Goal: Information Seeking & Learning: Learn about a topic

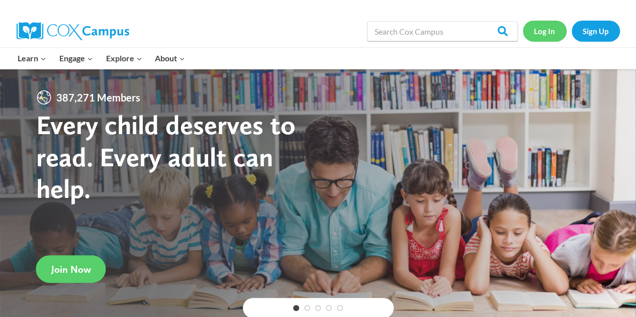
click at [552, 36] on link "Log In" at bounding box center [545, 31] width 44 height 21
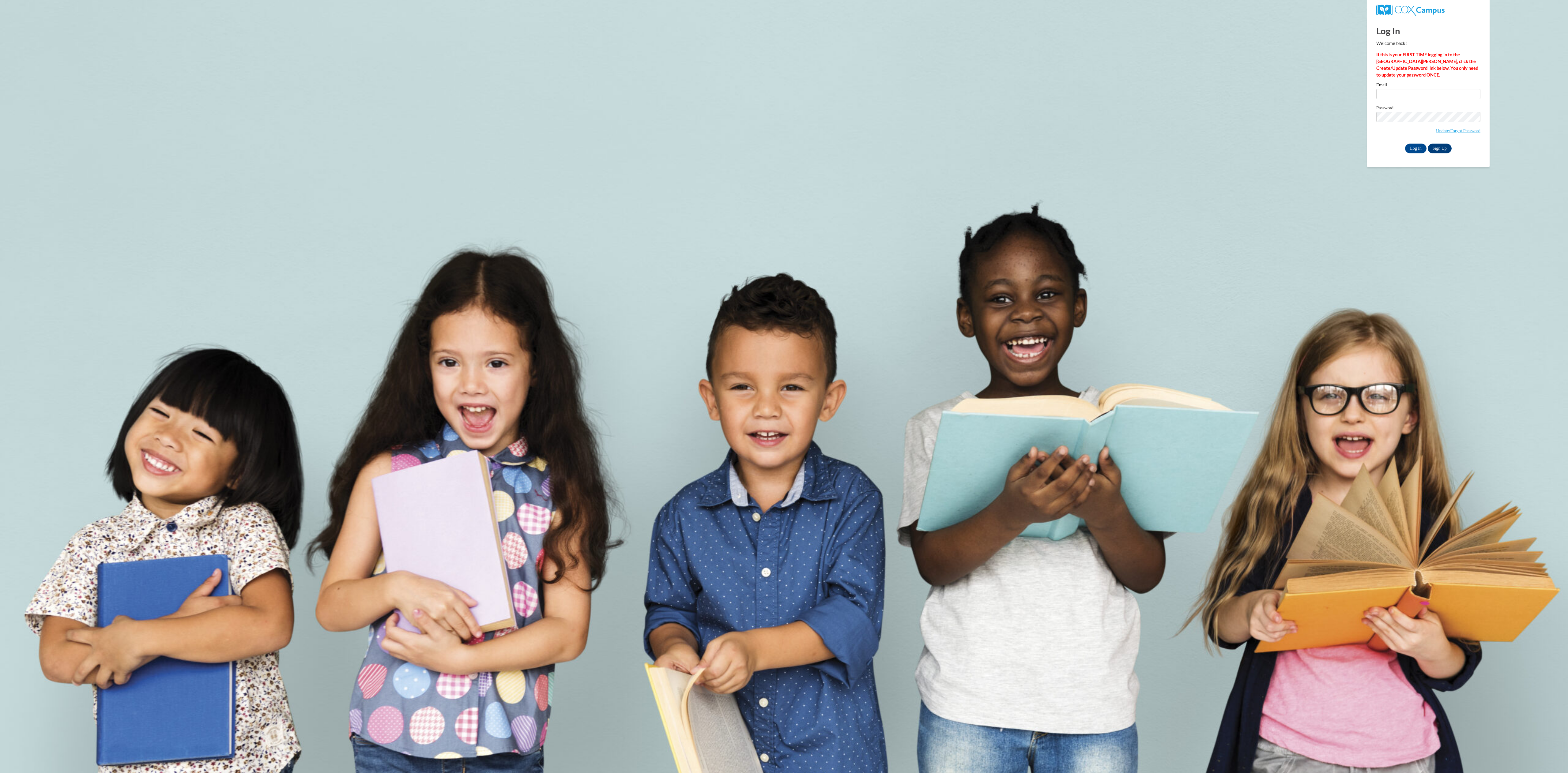
drag, startPoint x: 0, startPoint y: 0, endPoint x: 1430, endPoint y: 80, distance: 1432.2
click at [1430, 80] on div "Log In Welcome back! If this is your FIRST TIME logging in to the NEW Cox Campu…" at bounding box center [1428, 86] width 104 height 135
click at [1424, 89] on input "Email" at bounding box center [1428, 94] width 104 height 10
type input "cerezola.brandon@fcboe.org"
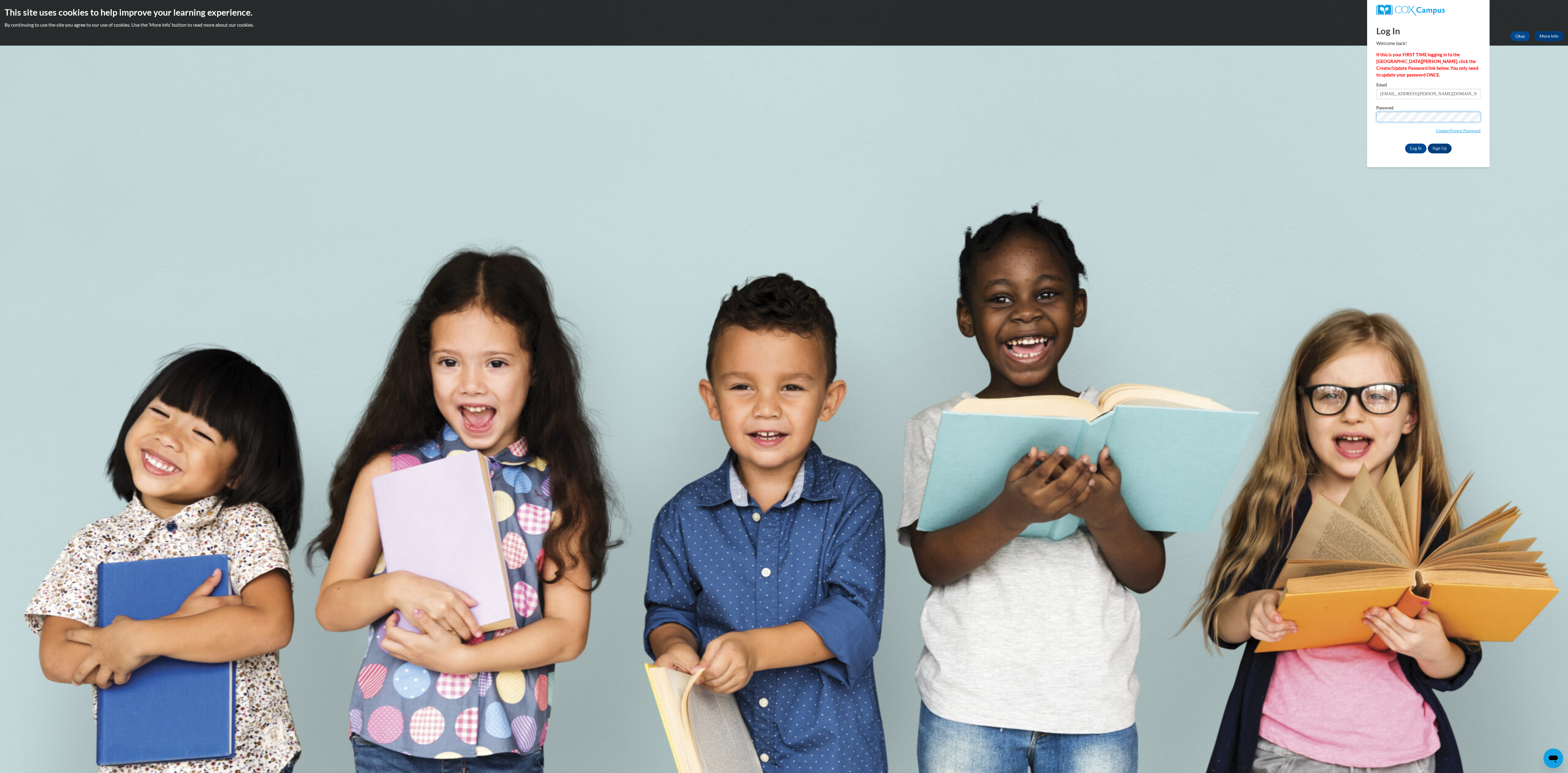
click at [1405, 144] on input "Log In" at bounding box center [1415, 149] width 21 height 10
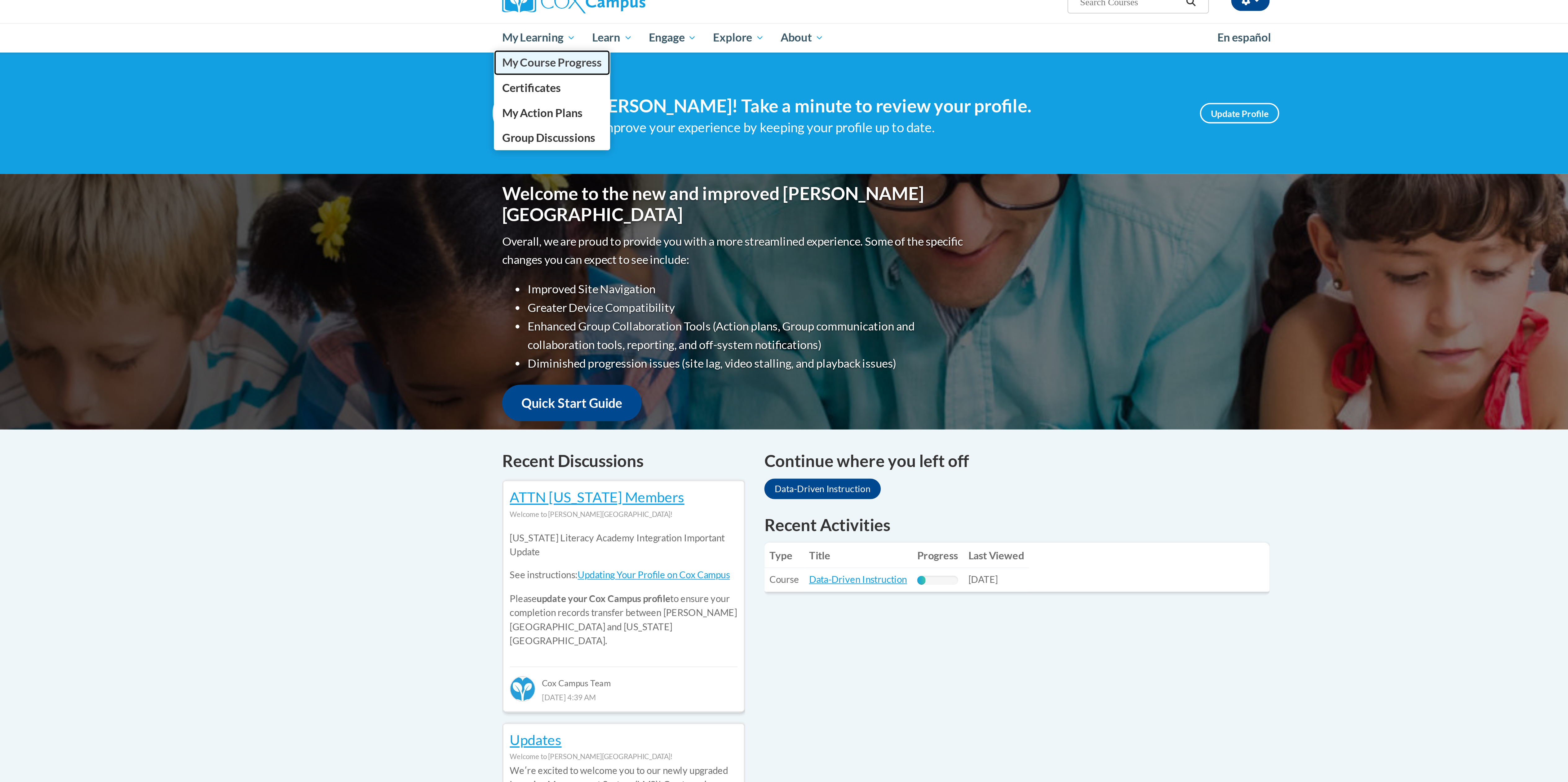
click at [618, 83] on span "My Course Progress" at bounding box center [622, 86] width 48 height 7
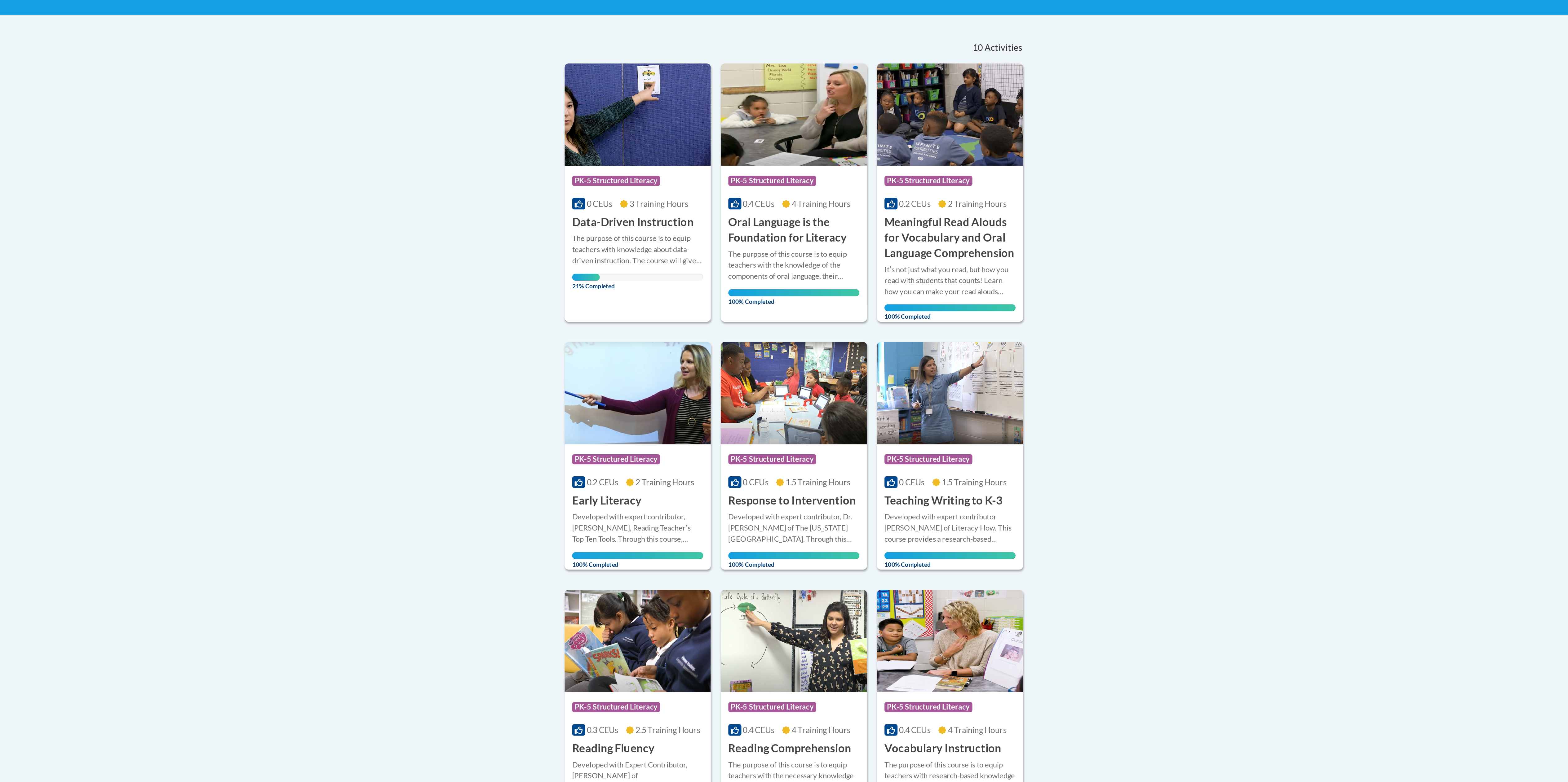
click at [634, 256] on h3 "Data-Driven Instruction" at bounding box center [636, 257] width 75 height 10
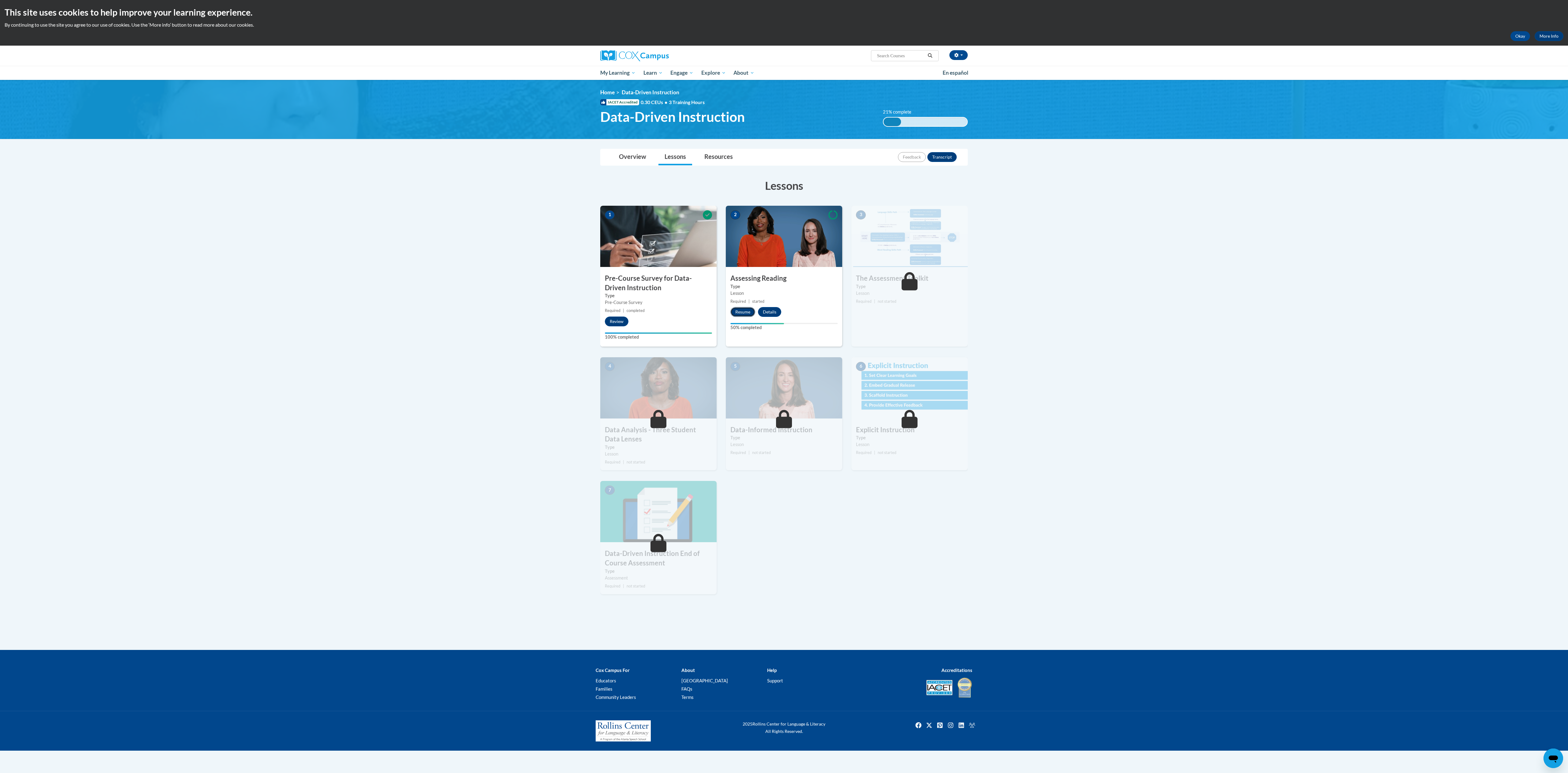
click at [738, 312] on button "Resume" at bounding box center [743, 312] width 25 height 10
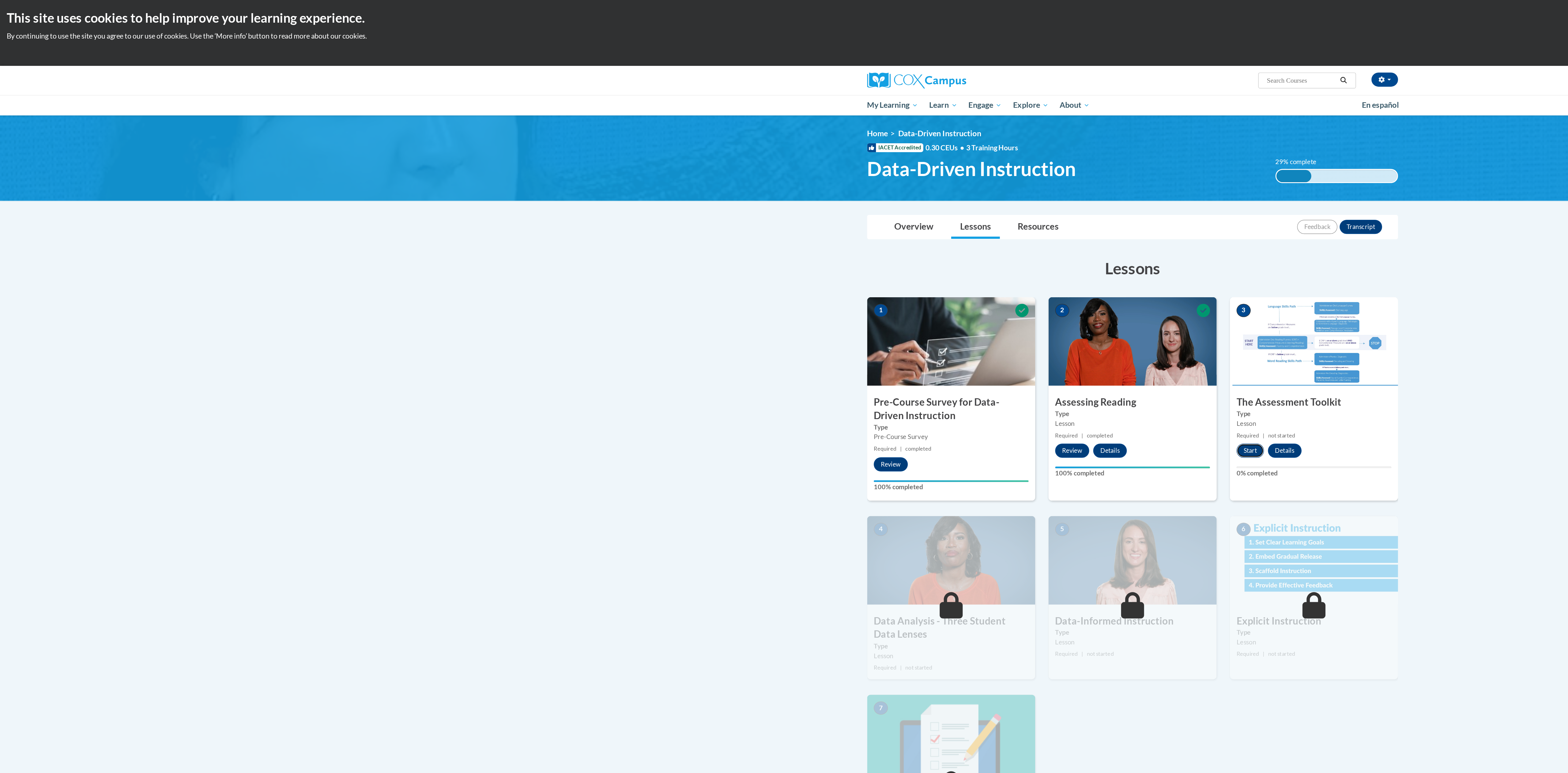
click at [859, 312] on button "Start" at bounding box center [865, 312] width 19 height 10
